Goal: Contribute content: Add original content to the website for others to see

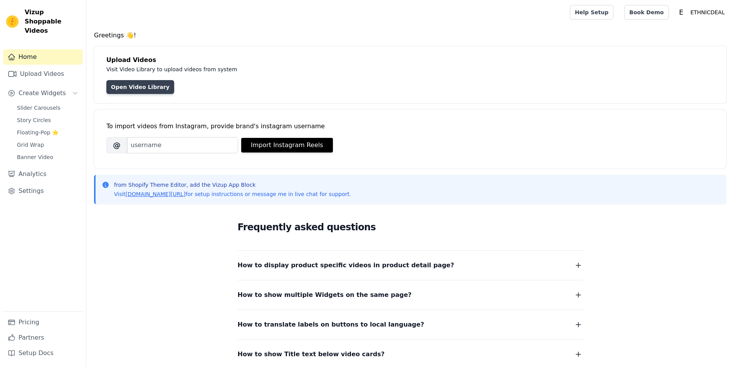
click at [133, 89] on link "Open Video Library" at bounding box center [140, 87] width 68 height 14
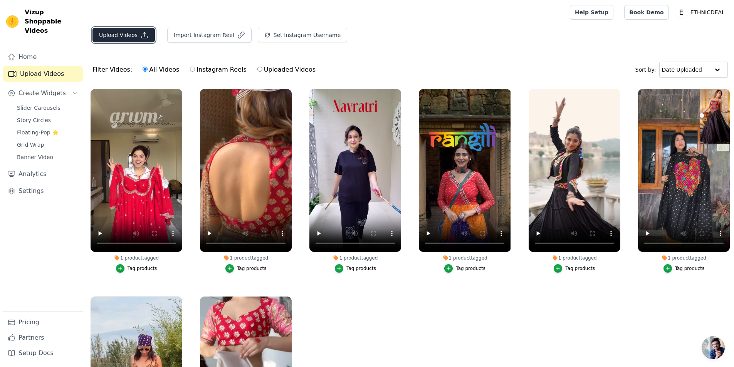
click at [130, 38] on button "Upload Videos" at bounding box center [123, 35] width 62 height 15
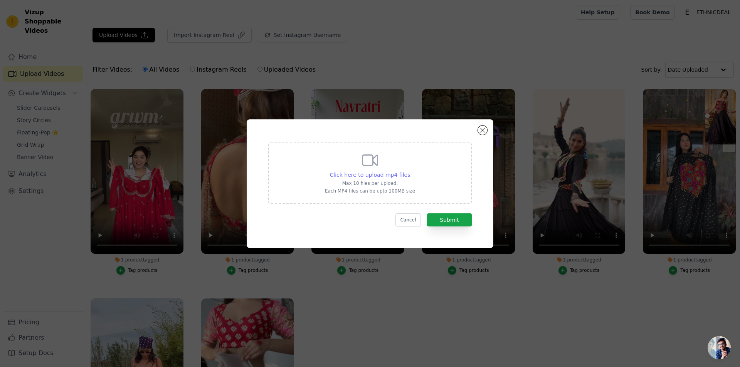
click at [369, 172] on span "Click here to upload mp4 files" at bounding box center [370, 175] width 81 height 6
click at [410, 171] on input "Click here to upload mp4 files Max 10 files per upload. Each MP4 files can be u…" at bounding box center [410, 171] width 0 height 0
type input "C:\fakepath\TF-385 Reel.mp4"
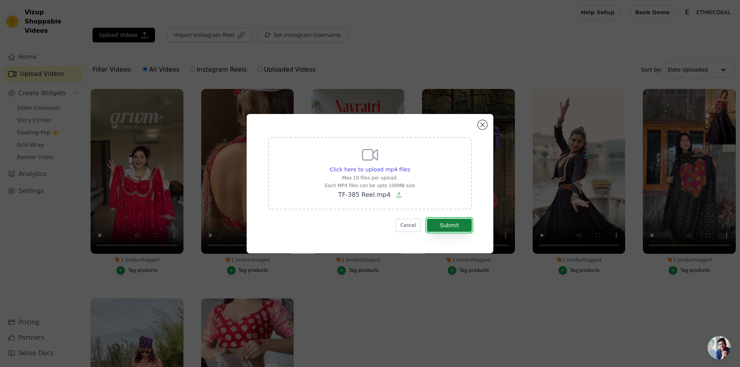
click at [446, 221] on button "Submit" at bounding box center [449, 225] width 45 height 13
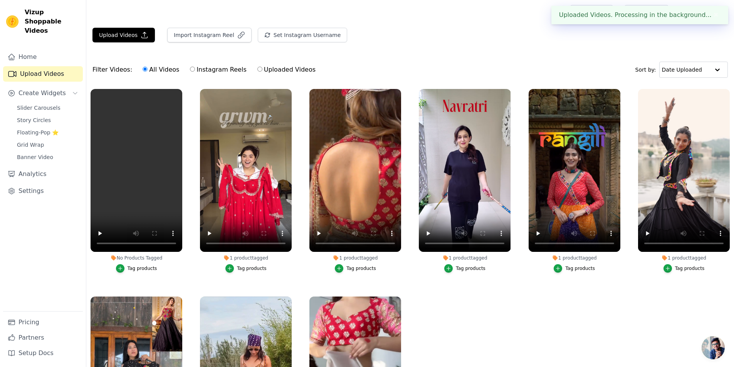
click at [146, 273] on label "No Products Tagged Tag products" at bounding box center [136, 183] width 92 height 188
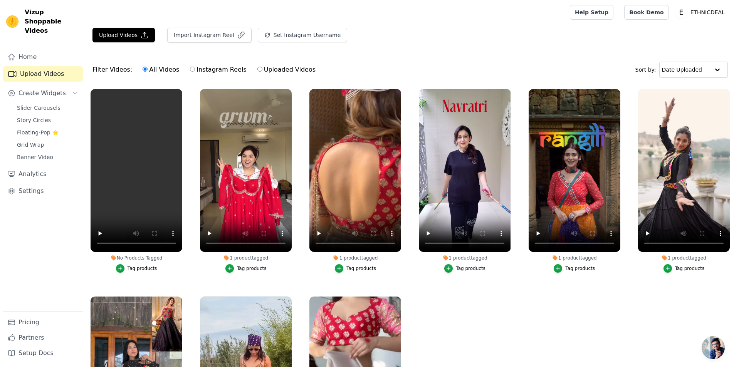
click at [143, 266] on div "Tag products" at bounding box center [143, 268] width 30 height 6
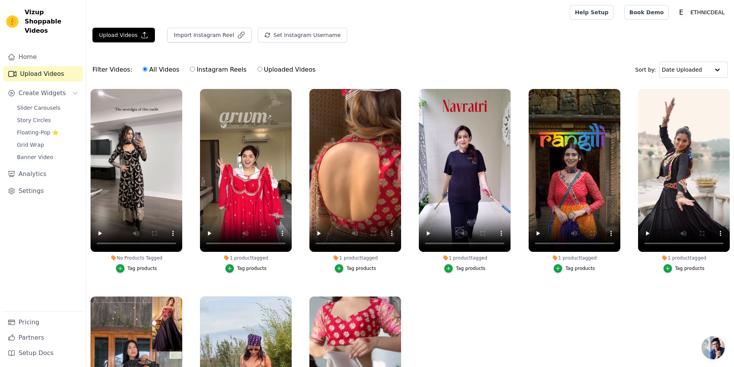
click at [140, 266] on div "Tag products" at bounding box center [143, 268] width 30 height 6
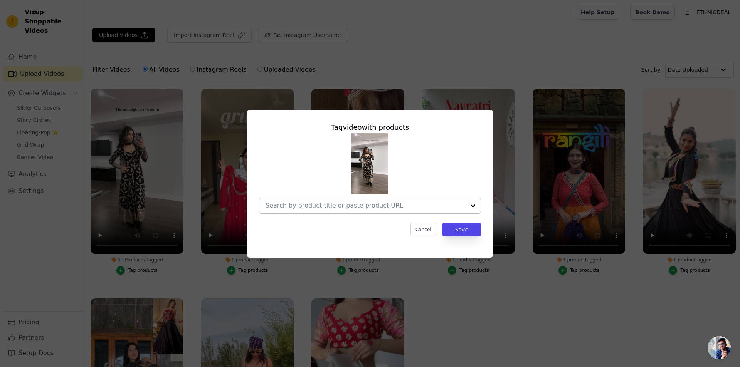
click at [328, 205] on input "No Products Tagged Tag video with products Cancel Save Tag products" at bounding box center [365, 205] width 200 height 7
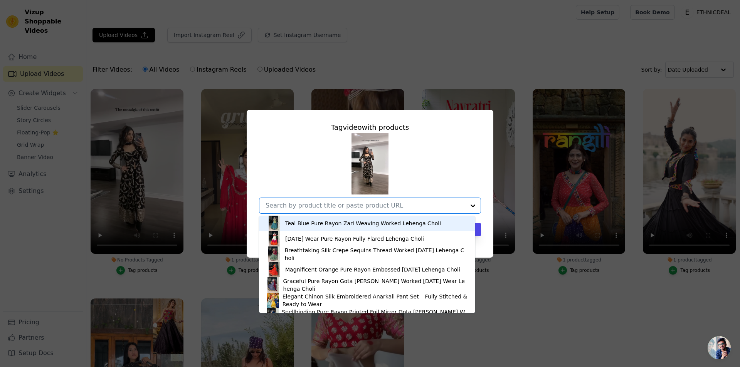
paste input "[PERSON_NAME]'s Black Colored Anarkali Suit Set"
type input "[PERSON_NAME]'s Black Colored Anarkali Suit Set"
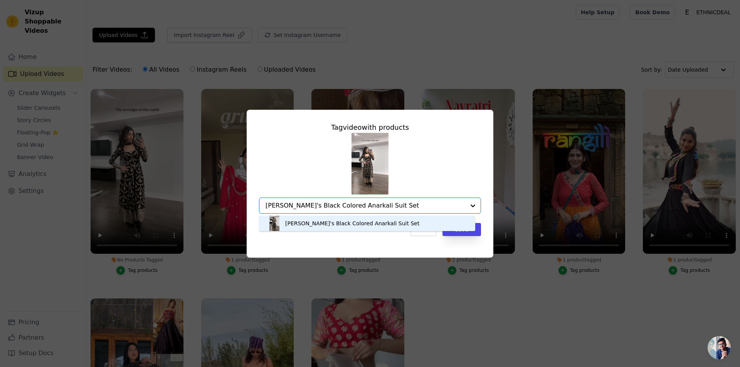
click at [326, 223] on div "Barkha's Black Colored Anarkali Suit Set" at bounding box center [352, 224] width 134 height 8
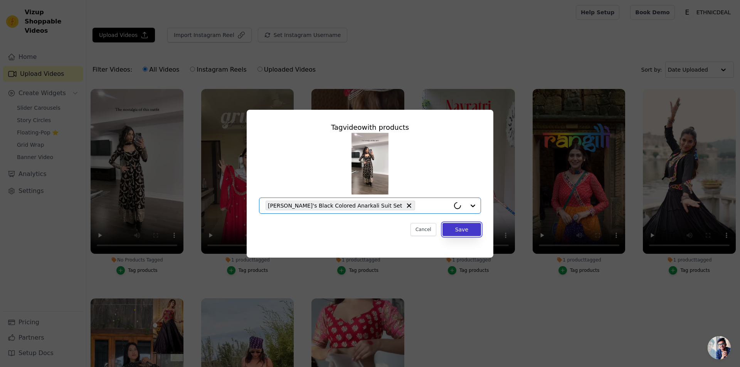
click at [466, 231] on button "Save" at bounding box center [461, 229] width 39 height 13
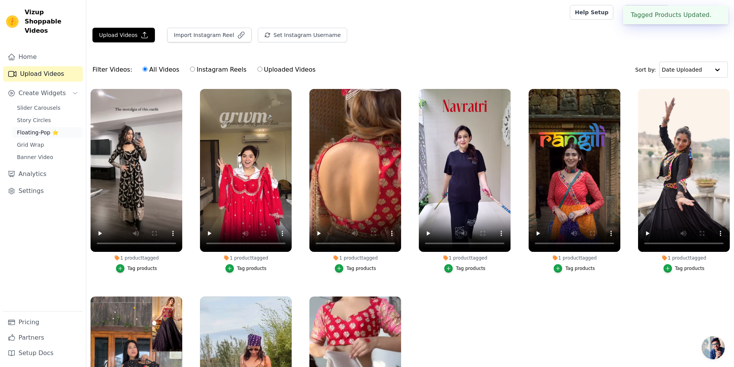
click at [36, 129] on span "Floating-Pop ⭐" at bounding box center [38, 133] width 42 height 8
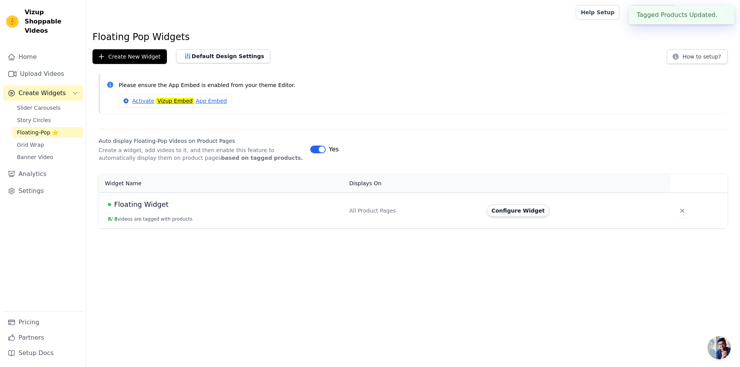
click at [141, 208] on span "Floating Widget" at bounding box center [141, 204] width 54 height 11
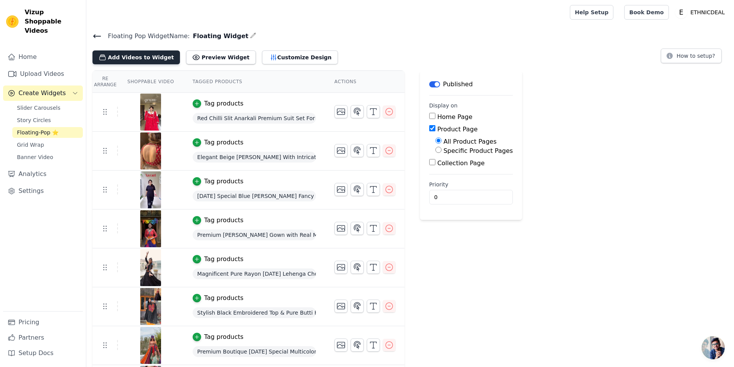
click at [135, 61] on button "Add Videos to Widget" at bounding box center [135, 57] width 87 height 14
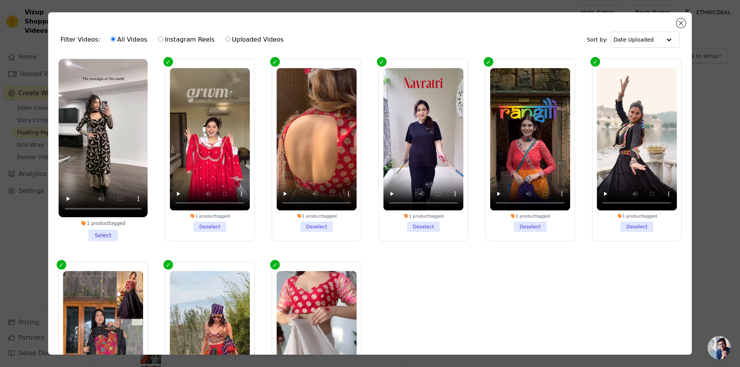
click at [102, 236] on li "1 product tagged Select" at bounding box center [103, 150] width 89 height 182
click at [0, 0] on input "1 product tagged Select" at bounding box center [0, 0] width 0 height 0
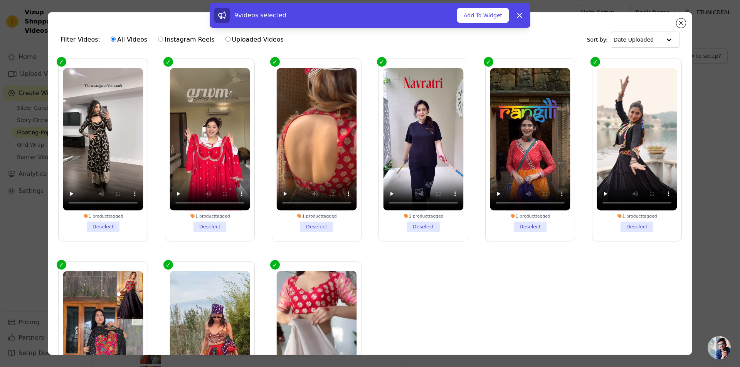
click at [489, 23] on div "9 videos selected Add To Widget Dismiss" at bounding box center [369, 15] width 311 height 15
click at [486, 17] on button "Add To Widget" at bounding box center [483, 15] width 52 height 15
